Goal: Information Seeking & Learning: Learn about a topic

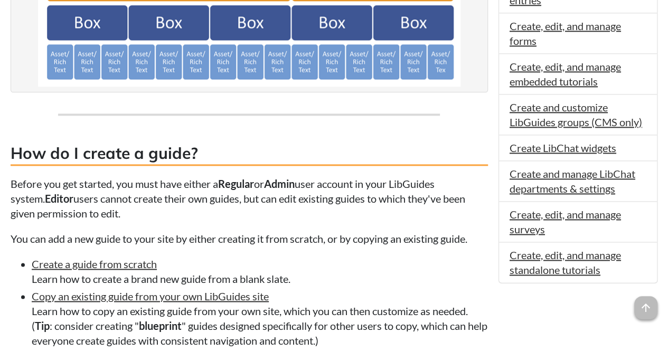
scroll to position [647, 0]
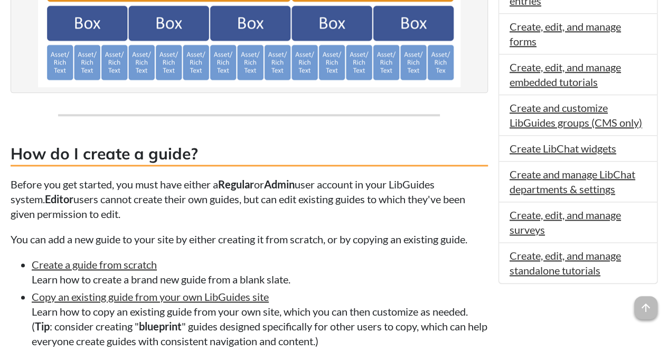
drag, startPoint x: 380, startPoint y: 272, endPoint x: 227, endPoint y: 150, distance: 195.4
click at [227, 150] on h3 "How do I create a guide?" at bounding box center [249, 155] width 477 height 24
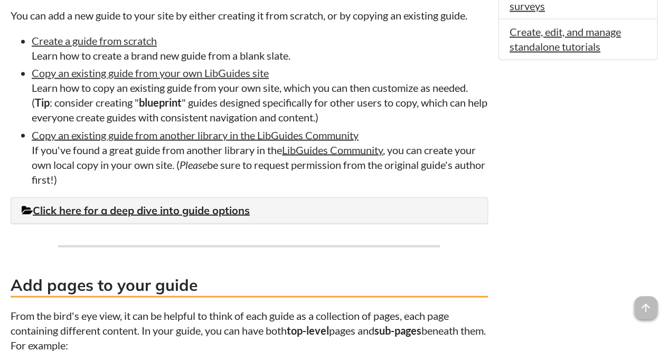
scroll to position [870, 0]
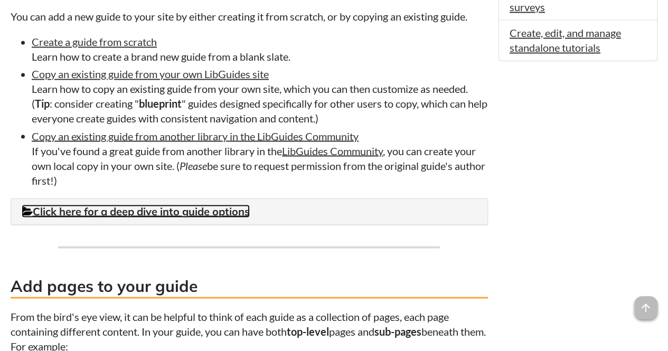
click at [225, 211] on link "Click here for a deep dive into guide options" at bounding box center [136, 210] width 228 height 13
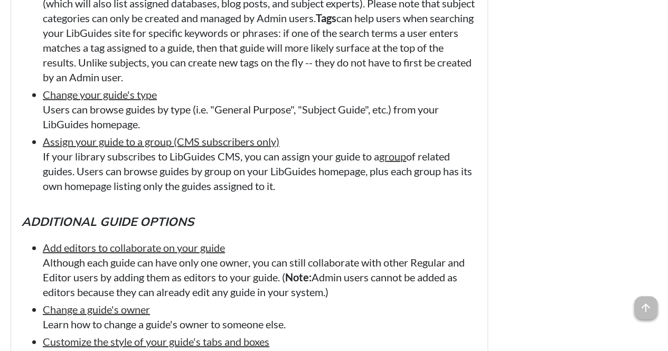
scroll to position [1325, 0]
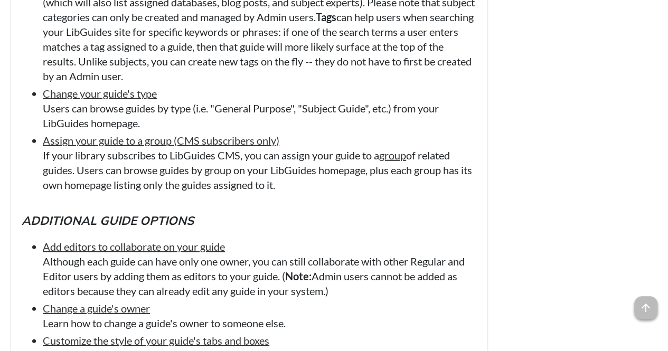
click at [313, 11] on li "Edit a guide's subjects & tags By assigning one of your site's subject categori…" at bounding box center [260, 16] width 434 height 133
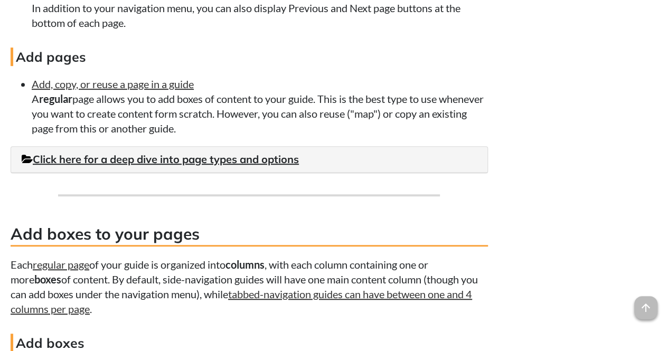
scroll to position [2238, 0]
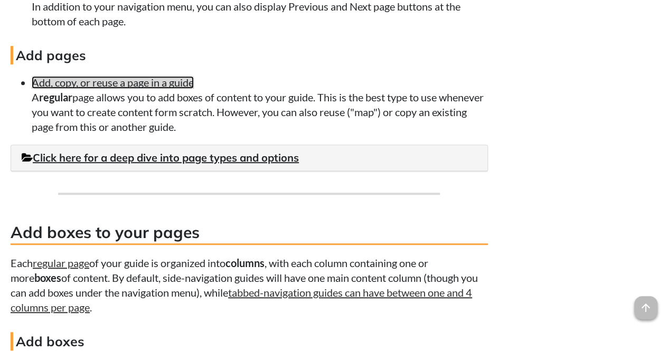
click at [40, 88] on link "Add, copy, or reuse a page in a guide" at bounding box center [113, 82] width 162 height 13
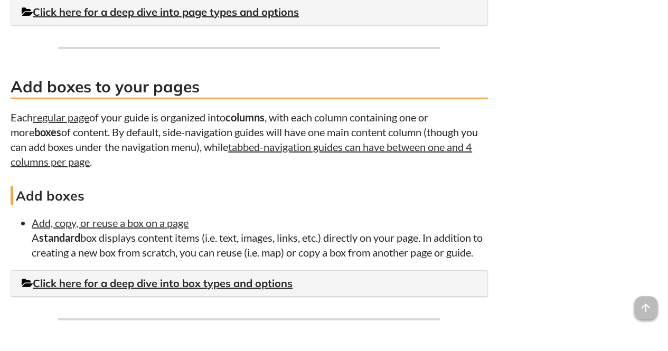
scroll to position [1677, 0]
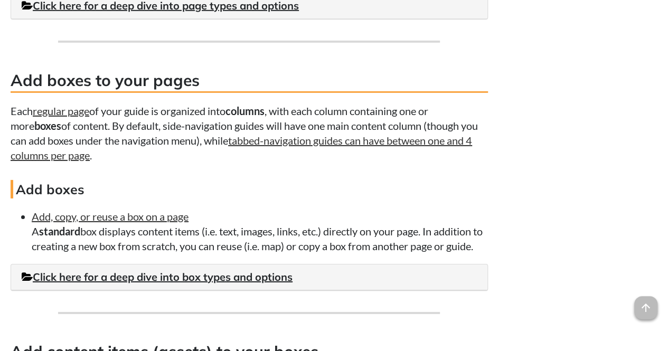
click at [176, 185] on h4 "Add boxes" at bounding box center [249, 189] width 477 height 18
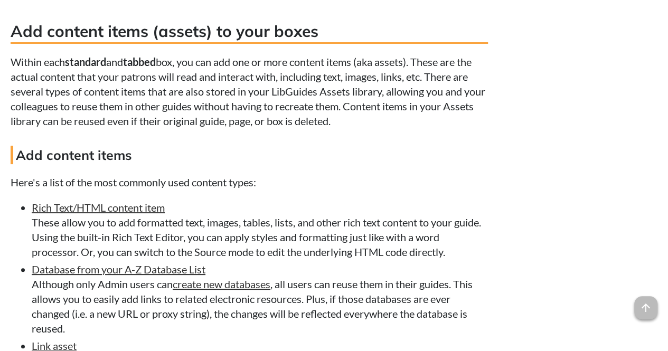
scroll to position [1998, 0]
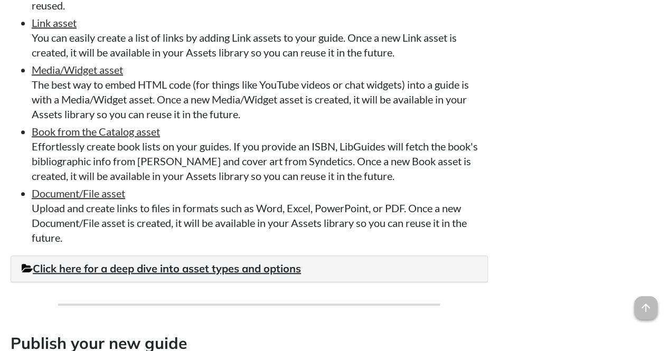
scroll to position [2321, 0]
click at [238, 244] on li "Document/File asset Upload and create links to files in formats such as Word, E…" at bounding box center [260, 214] width 456 height 59
click at [232, 244] on li "Document/File asset Upload and create links to files in formats such as Word, E…" at bounding box center [260, 214] width 456 height 59
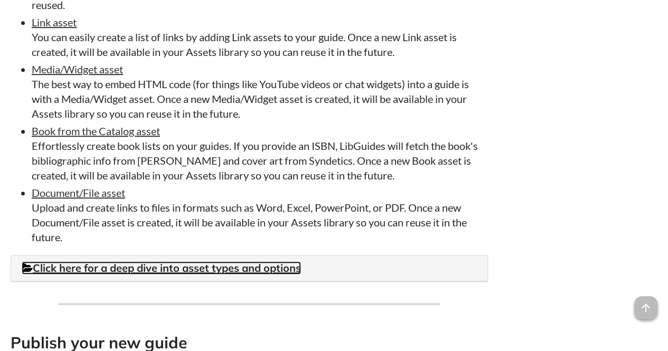
click at [157, 275] on link "Click here for a deep dive into asset types and options" at bounding box center [161, 267] width 279 height 13
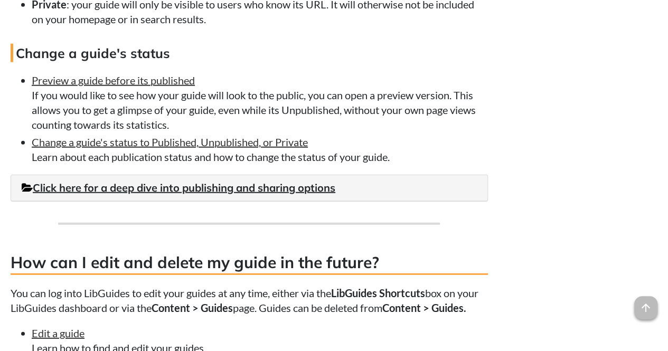
scroll to position [3319, 0]
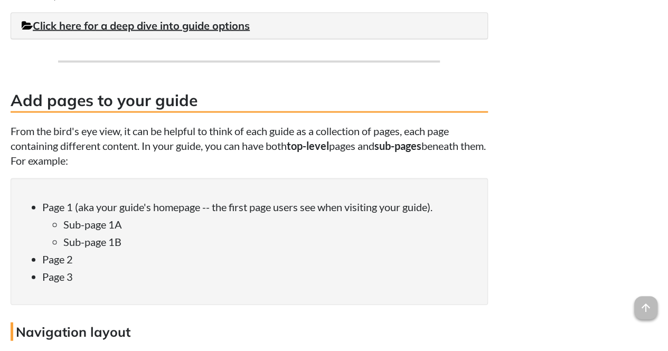
click at [157, 219] on li "Sub-page 1A" at bounding box center [270, 224] width 414 height 15
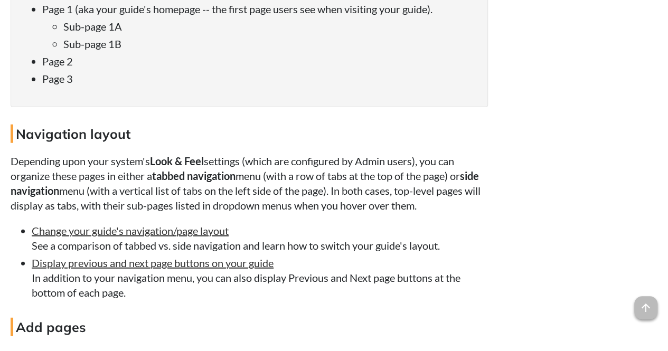
scroll to position [1318, 0]
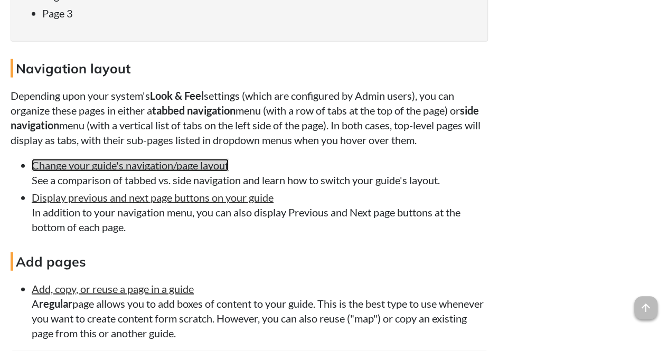
click at [200, 164] on link "Change your guide's navigation/page layout" at bounding box center [130, 165] width 197 height 13
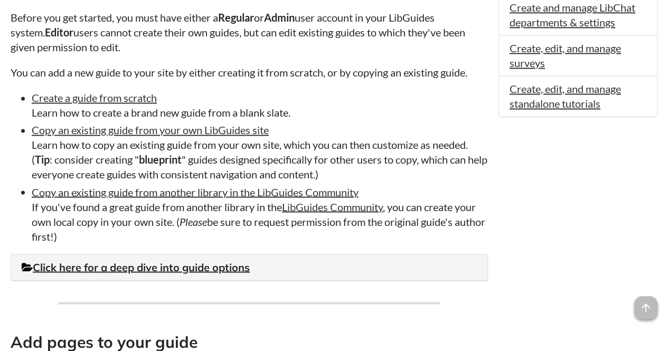
scroll to position [814, 0]
click at [124, 97] on link "Create a guide from scratch" at bounding box center [94, 97] width 125 height 13
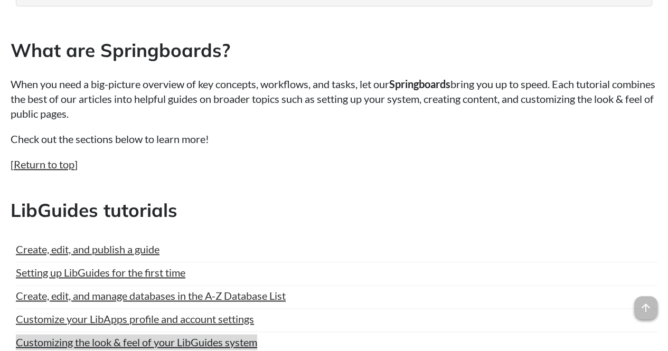
scroll to position [623, 0]
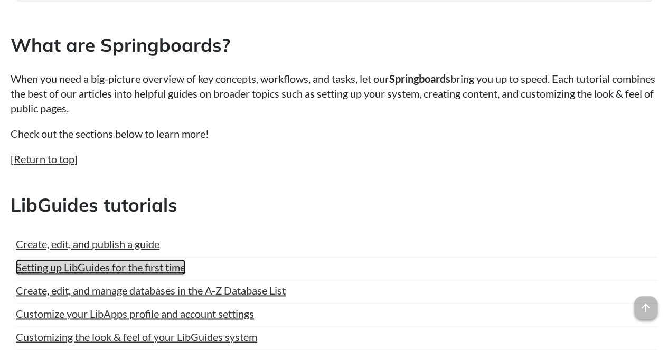
click at [129, 270] on link "Setting up LibGuides for the first time" at bounding box center [100, 267] width 169 height 16
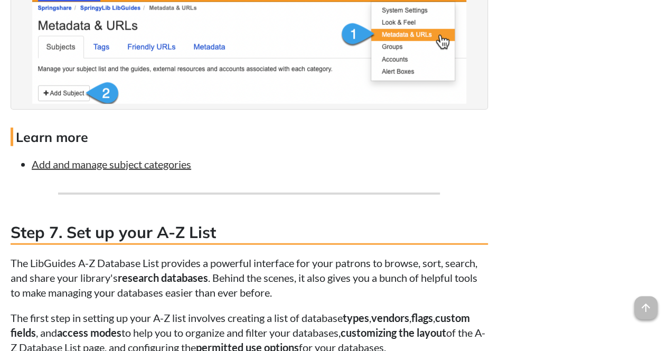
scroll to position [3248, 0]
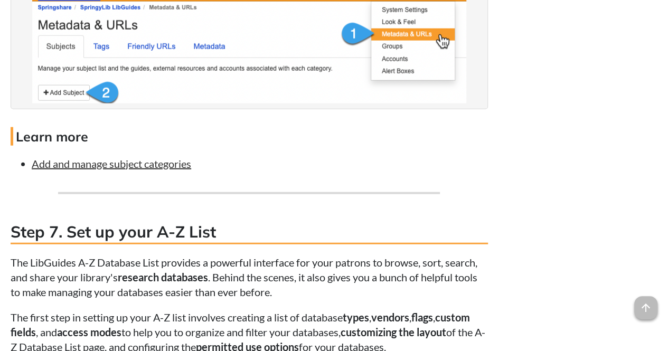
click at [318, 171] on li "Add and manage subject categories" at bounding box center [260, 163] width 456 height 15
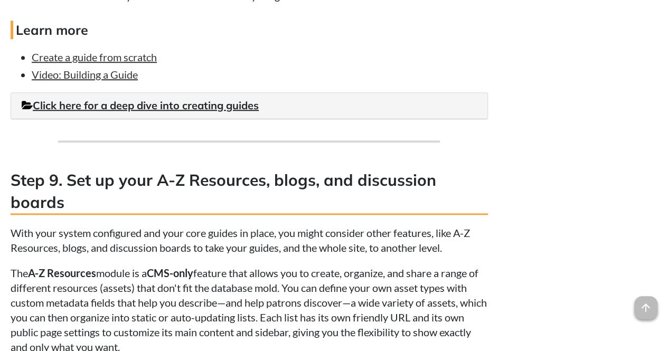
click at [318, 143] on hr at bounding box center [249, 141] width 382 height 2
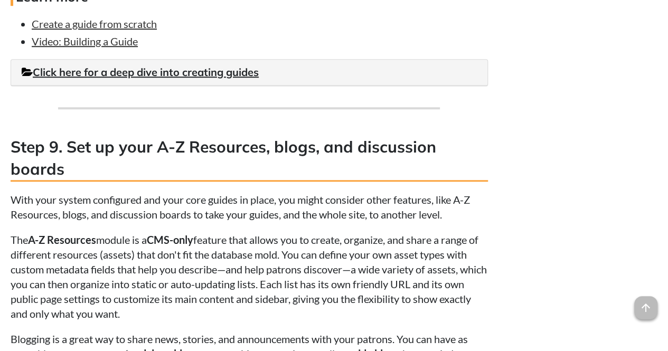
scroll to position [4405, 0]
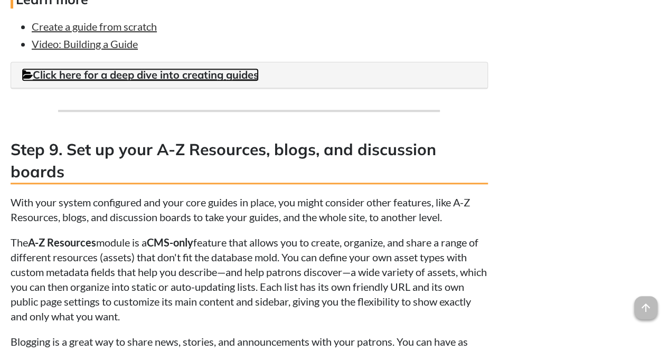
click at [95, 81] on link "Click here for a deep dive into creating guides" at bounding box center [140, 74] width 237 height 13
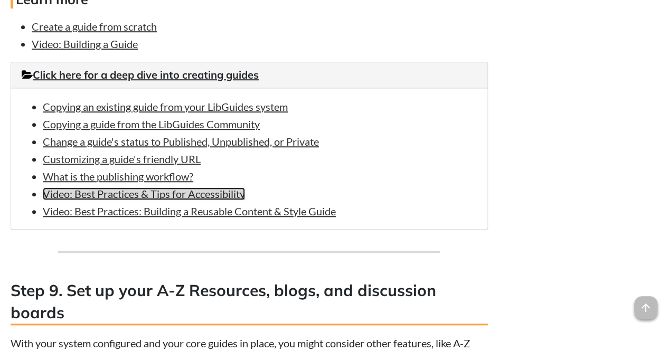
click at [93, 200] on link "Video: Best Practices & Tips for Accessibility" at bounding box center [144, 193] width 202 height 13
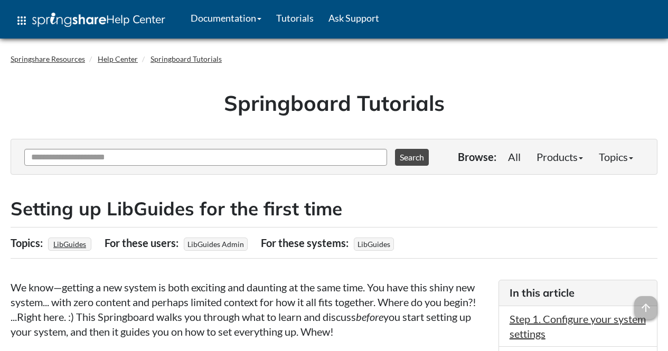
scroll to position [3670, 0]
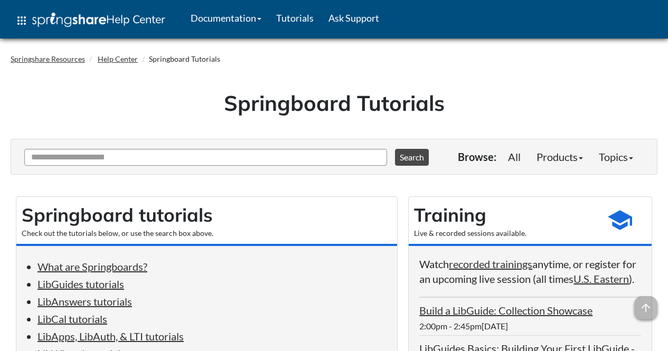
scroll to position [623, 0]
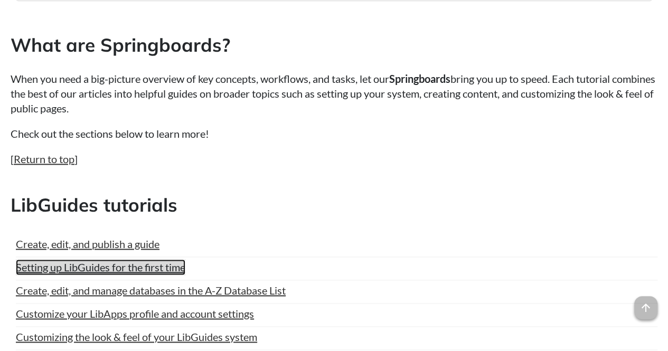
click at [111, 272] on link "Setting up LibGuides for the first time" at bounding box center [100, 267] width 169 height 16
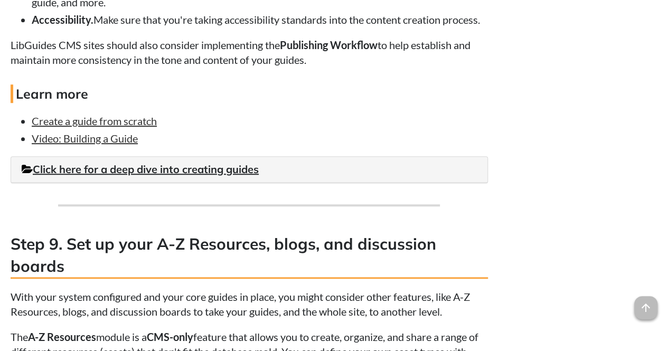
scroll to position [4313, 0]
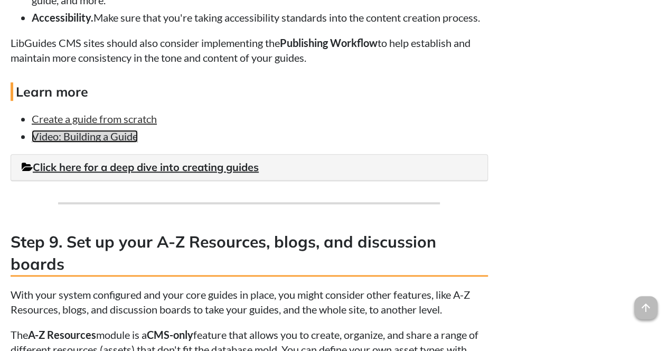
click at [107, 143] on link "Video: Building a Guide" at bounding box center [85, 136] width 106 height 13
